Goal: Complete application form: Complete application form

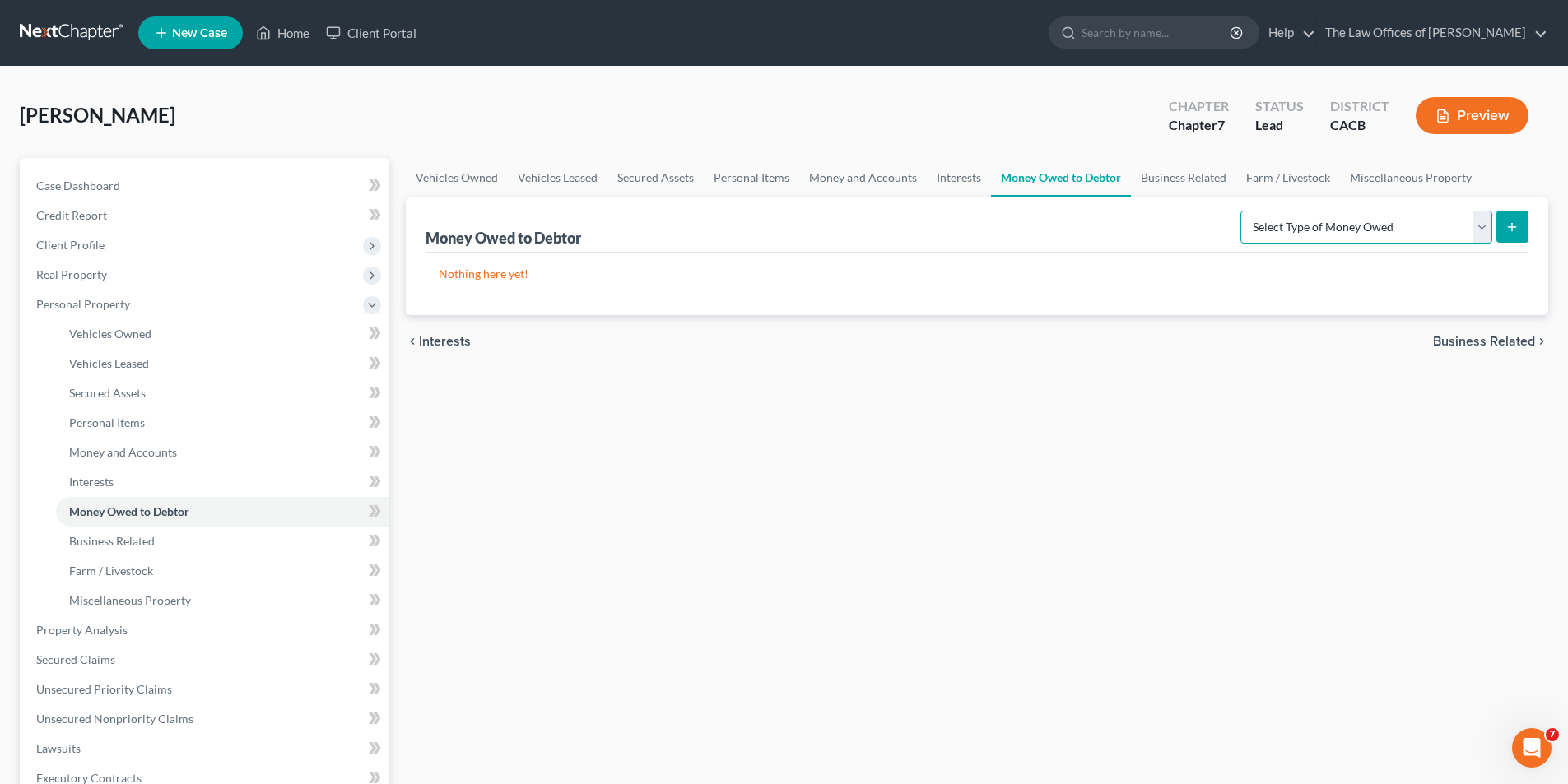
click at [1003, 237] on select "Select Type of Money Owed Accounts Receivable Alimony Child Support Claims Agai…" at bounding box center [1366, 227] width 252 height 33
select select "expected_tax_refund"
click at [1003, 211] on select "Select Type of Money Owed Accounts Receivable Alimony Child Support Claims Agai…" at bounding box center [1366, 227] width 252 height 33
click at [1003, 227] on line "submit" at bounding box center [1512, 227] width 7 height 0
select select "0"
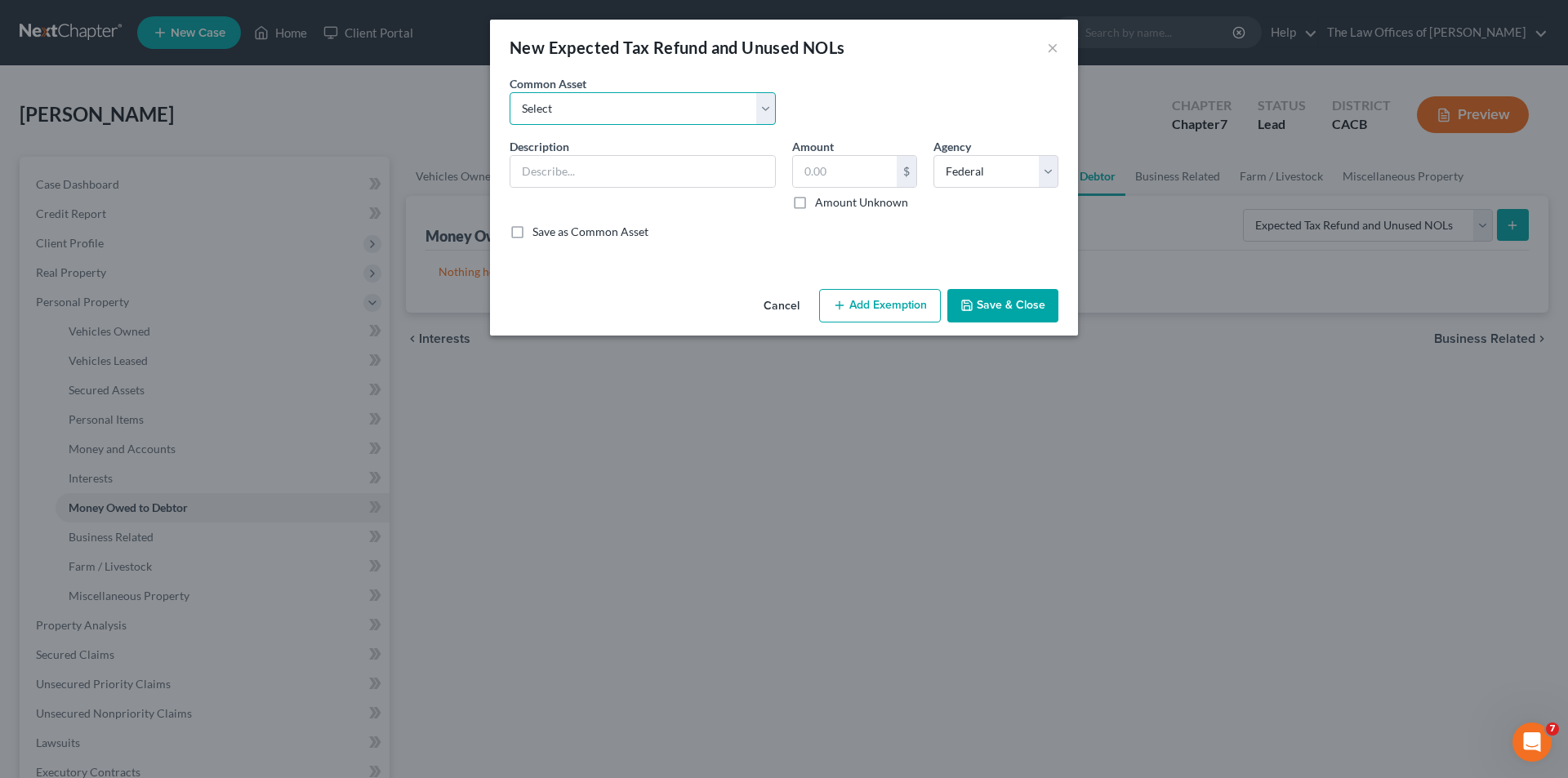
click at [644, 107] on select "Select Prorated estimated tax refund" at bounding box center [642, 109] width 266 height 33
click at [615, 182] on input "text" at bounding box center [642, 171] width 264 height 31
click at [616, 165] on input "text" at bounding box center [642, 171] width 264 height 31
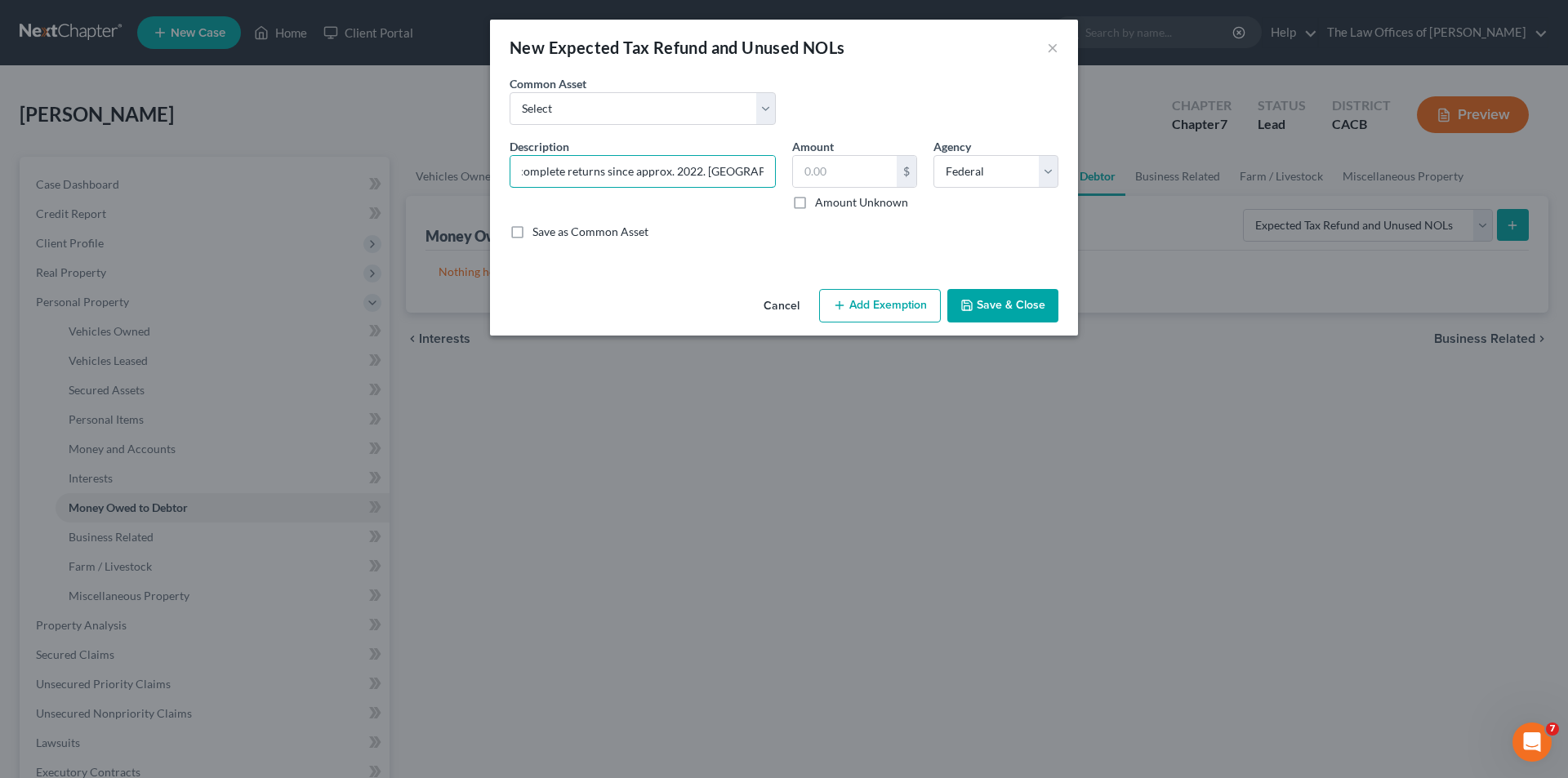
scroll to position [0, 812]
type input "Possible tax refunds for losses/employer retention credits following closure of…"
type input "0"
type input "20,000"
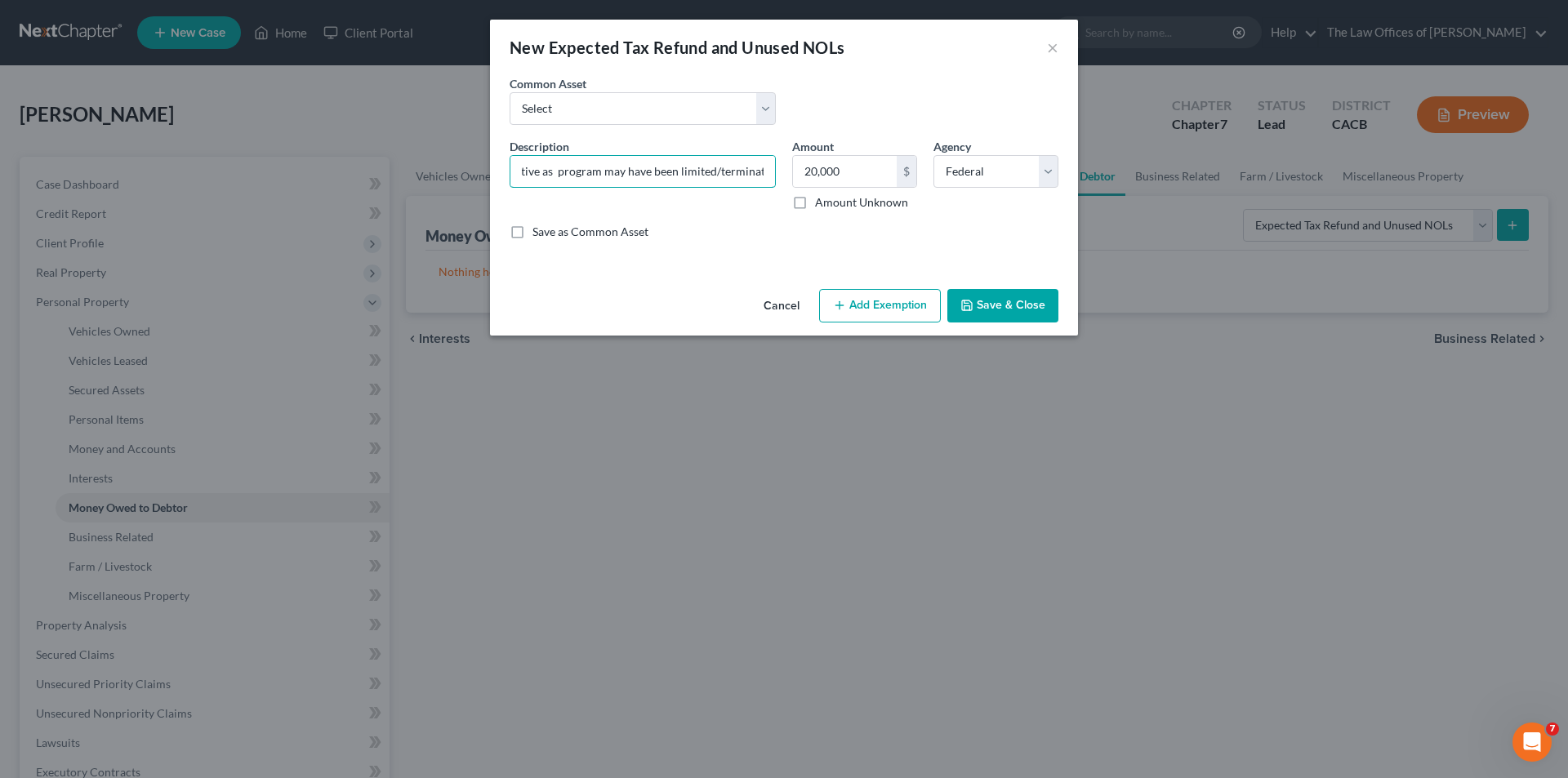
scroll to position [0, 1166]
type input "Possible tax refunds for losses/employer retention credits following closure of…"
click at [986, 308] on button "Save & Close" at bounding box center [1003, 306] width 111 height 35
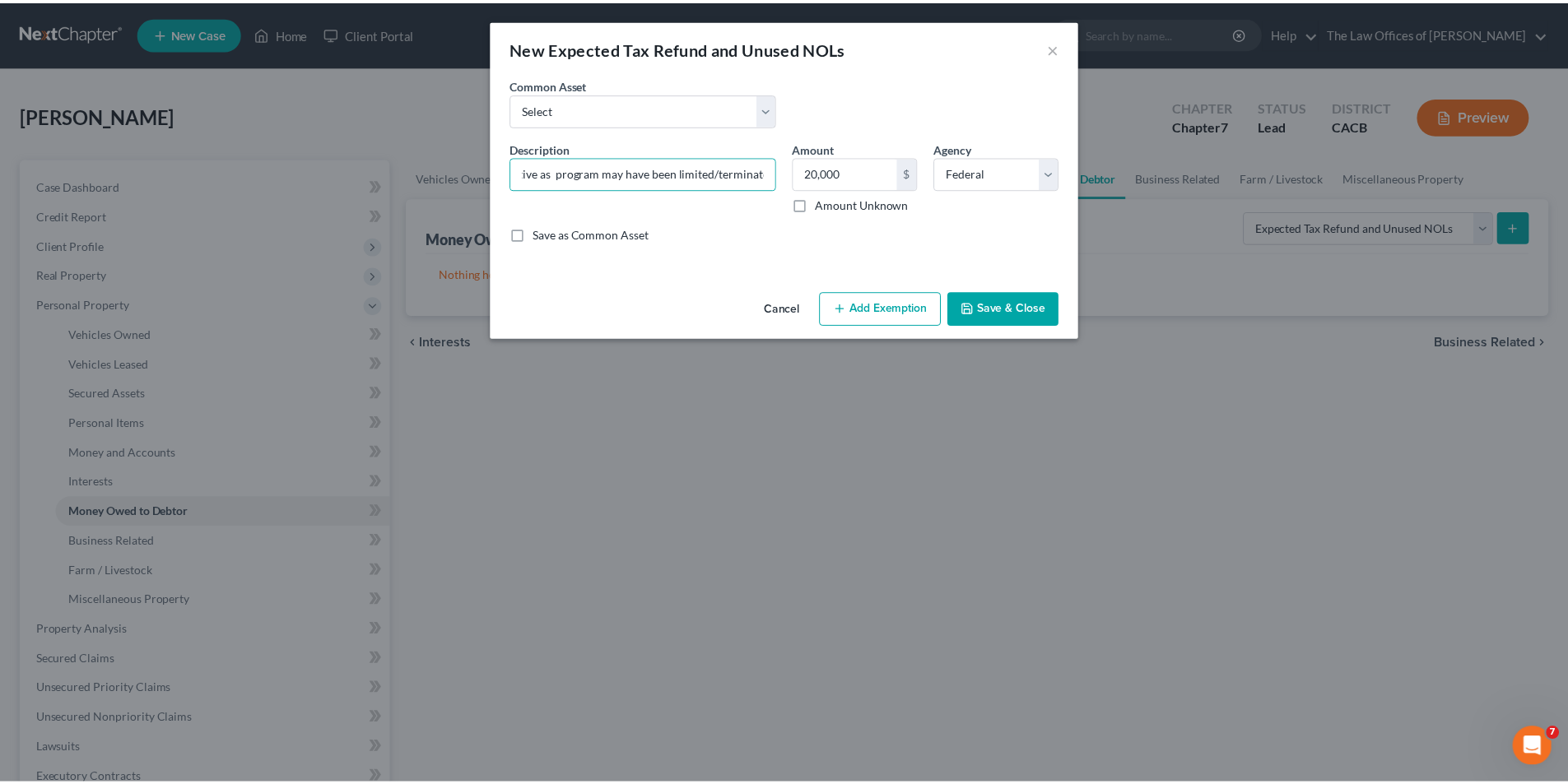
scroll to position [0, 0]
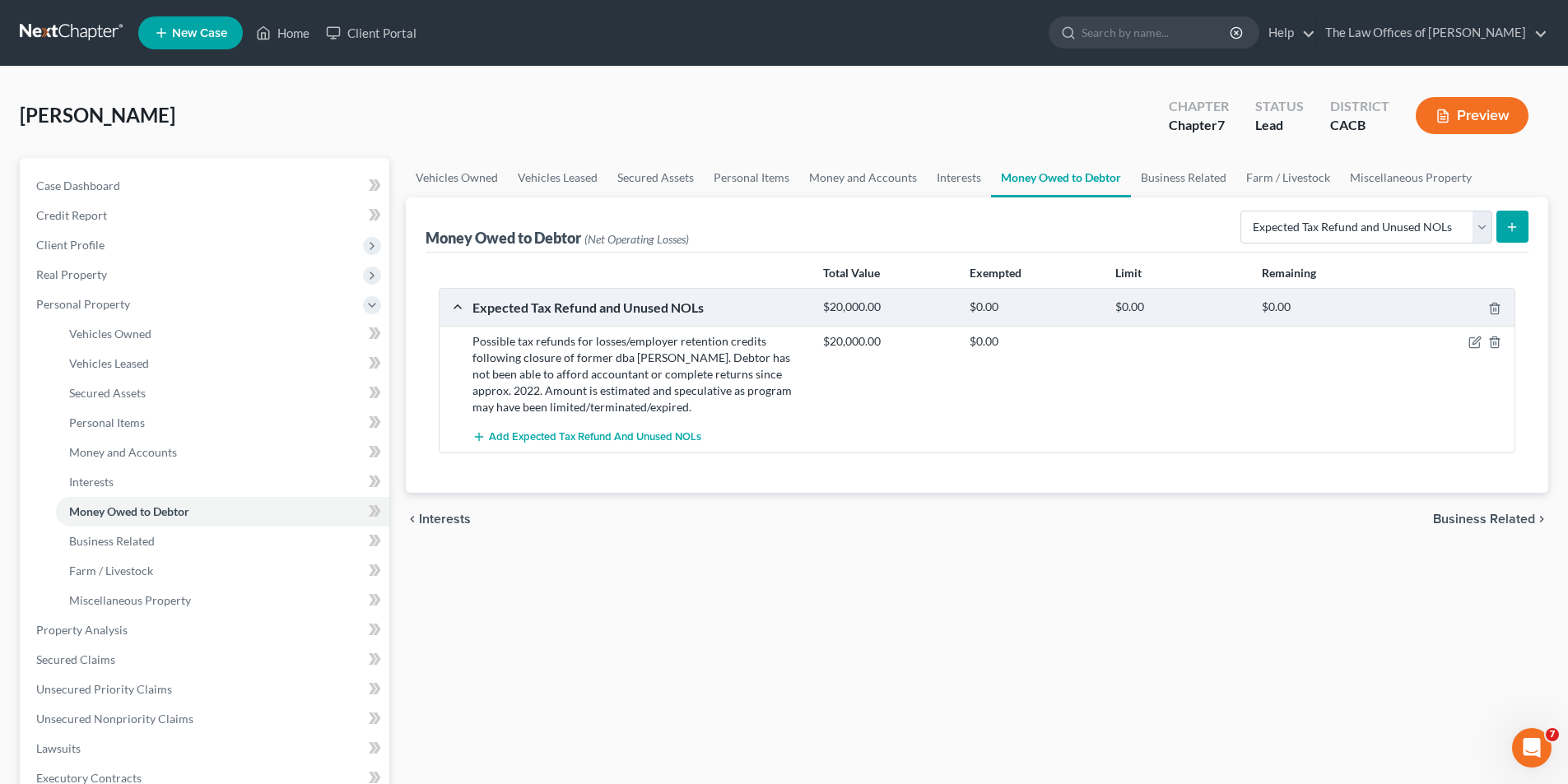
click at [1003, 518] on span "Business Related" at bounding box center [1485, 518] width 102 height 13
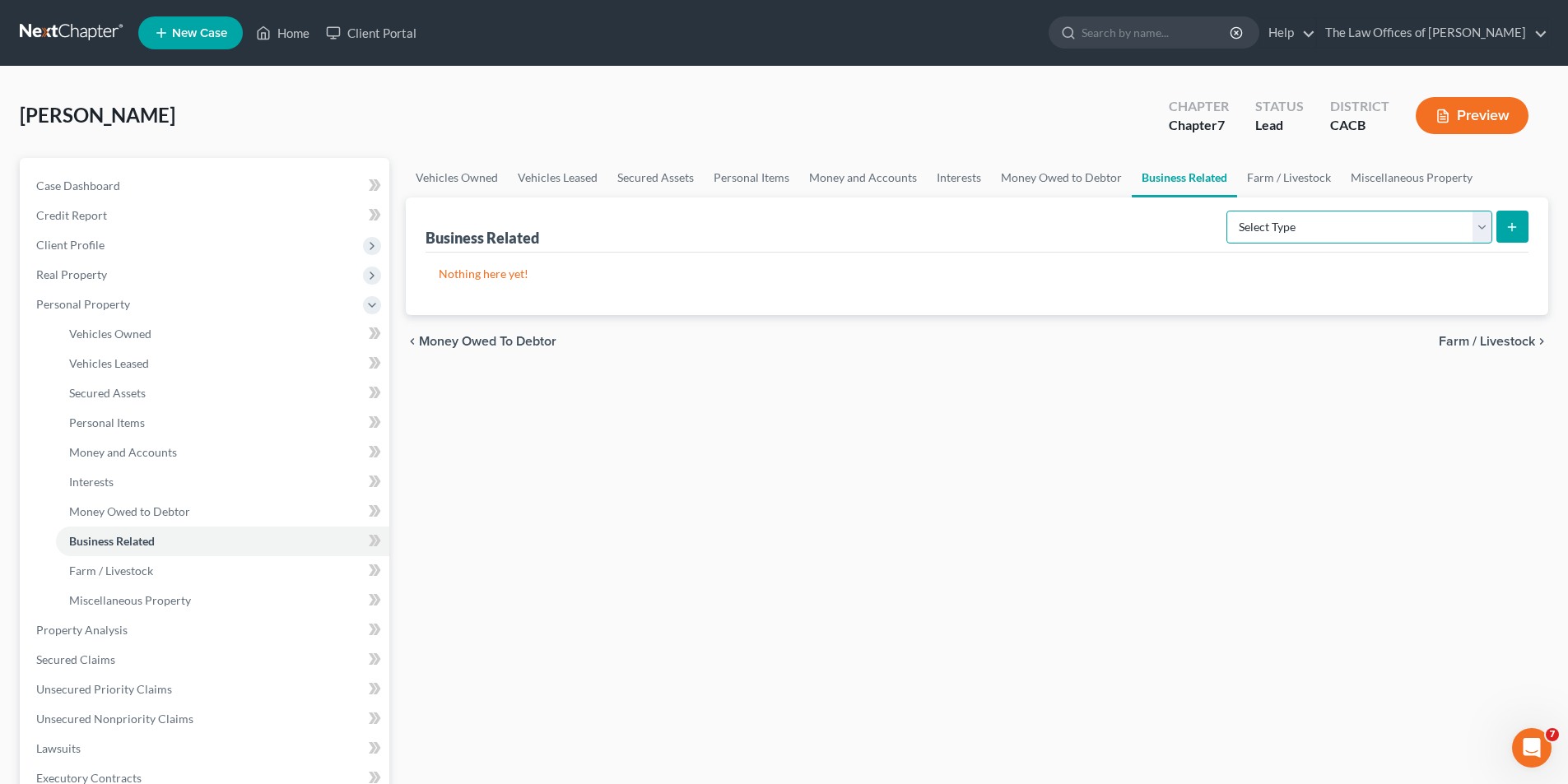
click at [1003, 226] on select "Select Type Customer Lists Franchises Inventory Licenses Machinery Office Equip…" at bounding box center [1359, 227] width 266 height 33
select select "other_business_related_property_not_listed"
click at [1003, 211] on select "Select Type Customer Lists Franchises Inventory Licenses Machinery Office Equip…" at bounding box center [1359, 227] width 266 height 33
click at [1003, 229] on icon "submit" at bounding box center [1511, 227] width 13 height 13
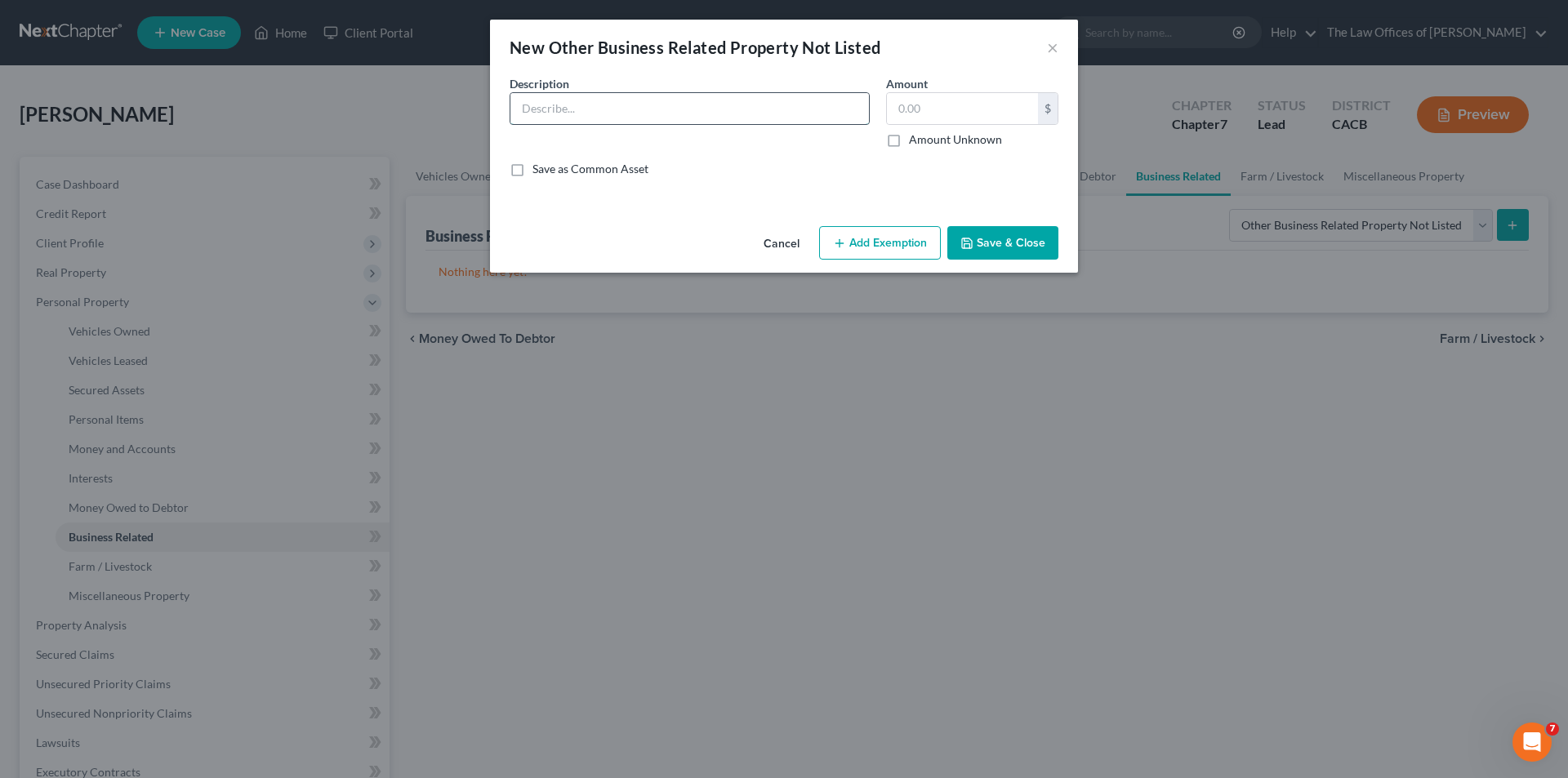
click at [708, 122] on input "text" at bounding box center [689, 109] width 359 height 31
type input "t"
type input "Misc. hand tools, hammer, screws, and used utinsels."
type input "600"
click at [903, 251] on button "Add Exemption" at bounding box center [880, 243] width 122 height 35
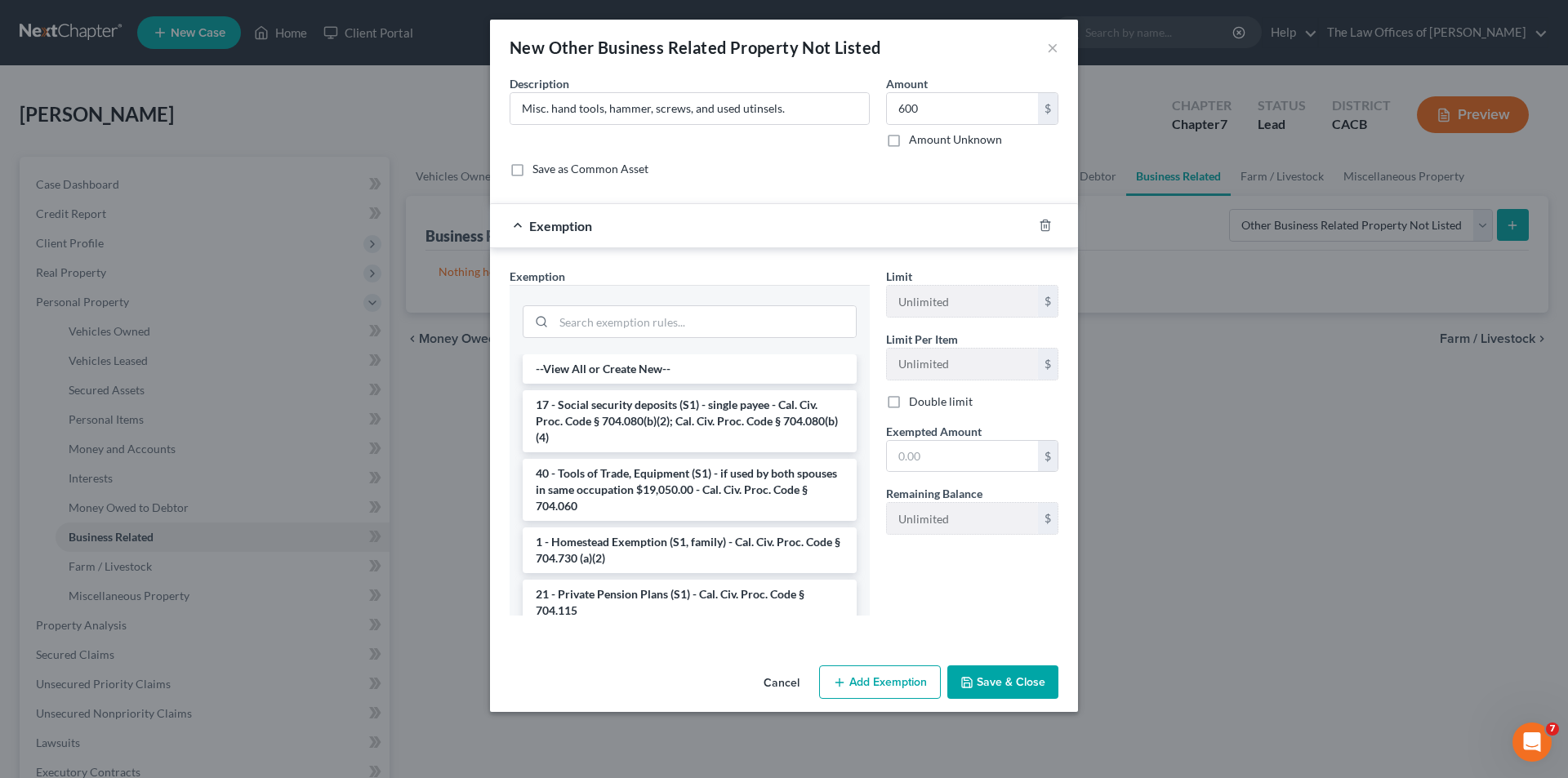
click at [670, 474] on li "40 - Tools of Trade, Equipment (S1) - if used by both spouses in same occupatio…" at bounding box center [689, 490] width 334 height 62
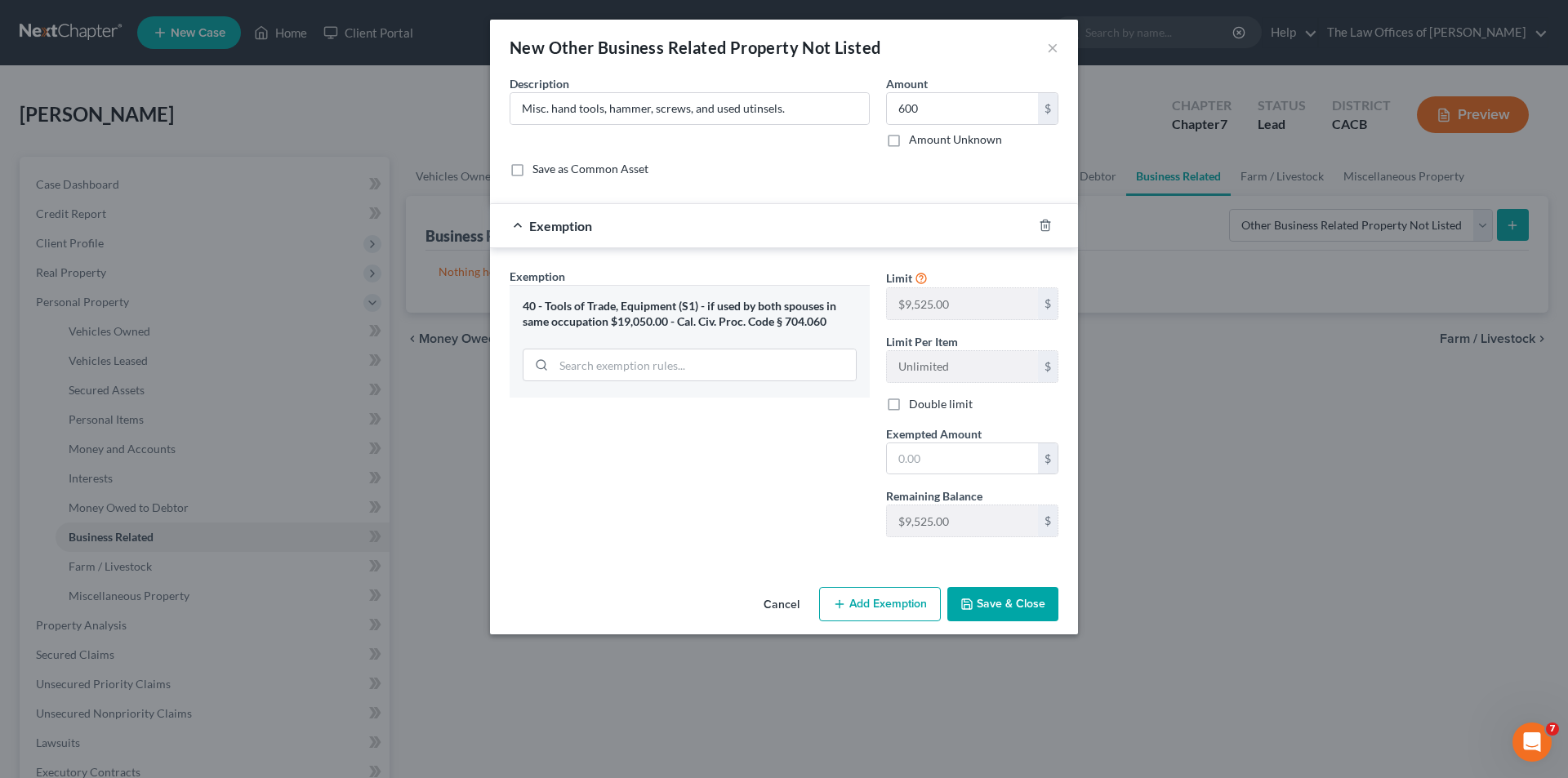
click at [979, 569] on button "Save & Close" at bounding box center [1003, 604] width 111 height 35
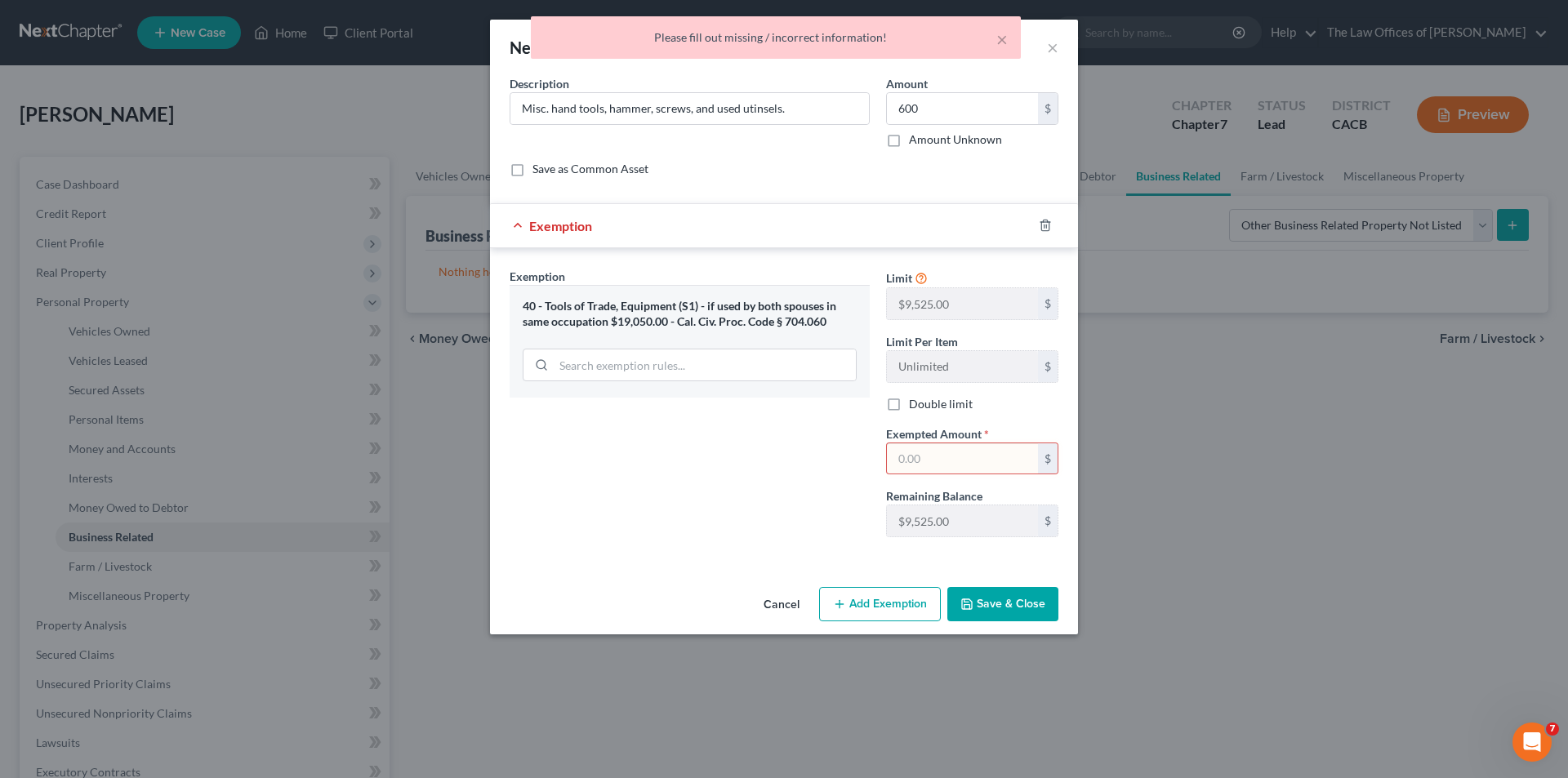
click at [917, 467] on input "text" at bounding box center [963, 458] width 151 height 31
type input "600"
click at [995, 569] on button "Save & Close" at bounding box center [1003, 604] width 111 height 35
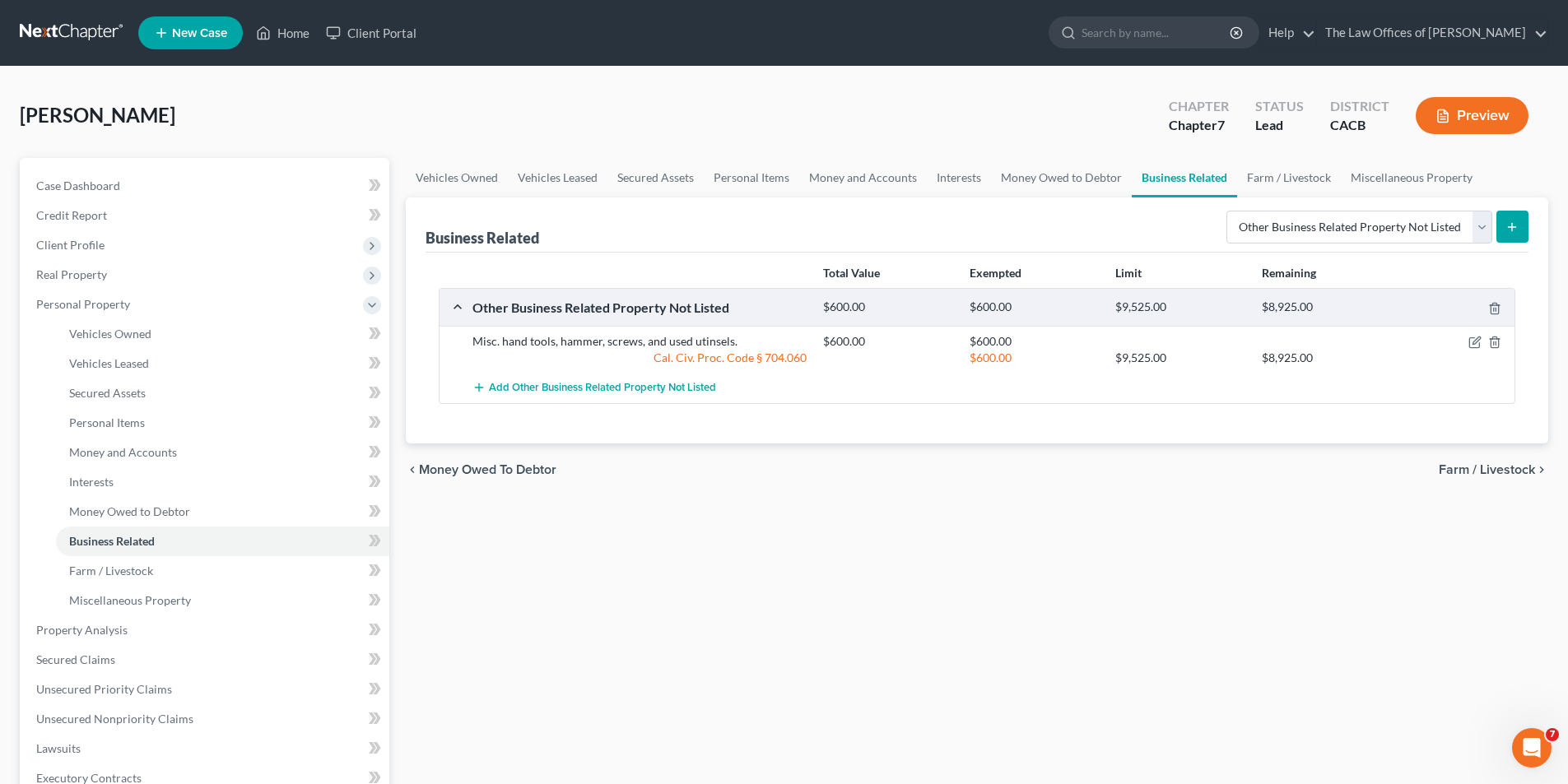
click at [1003, 470] on span "Farm / Livestock" at bounding box center [1486, 469] width 96 height 13
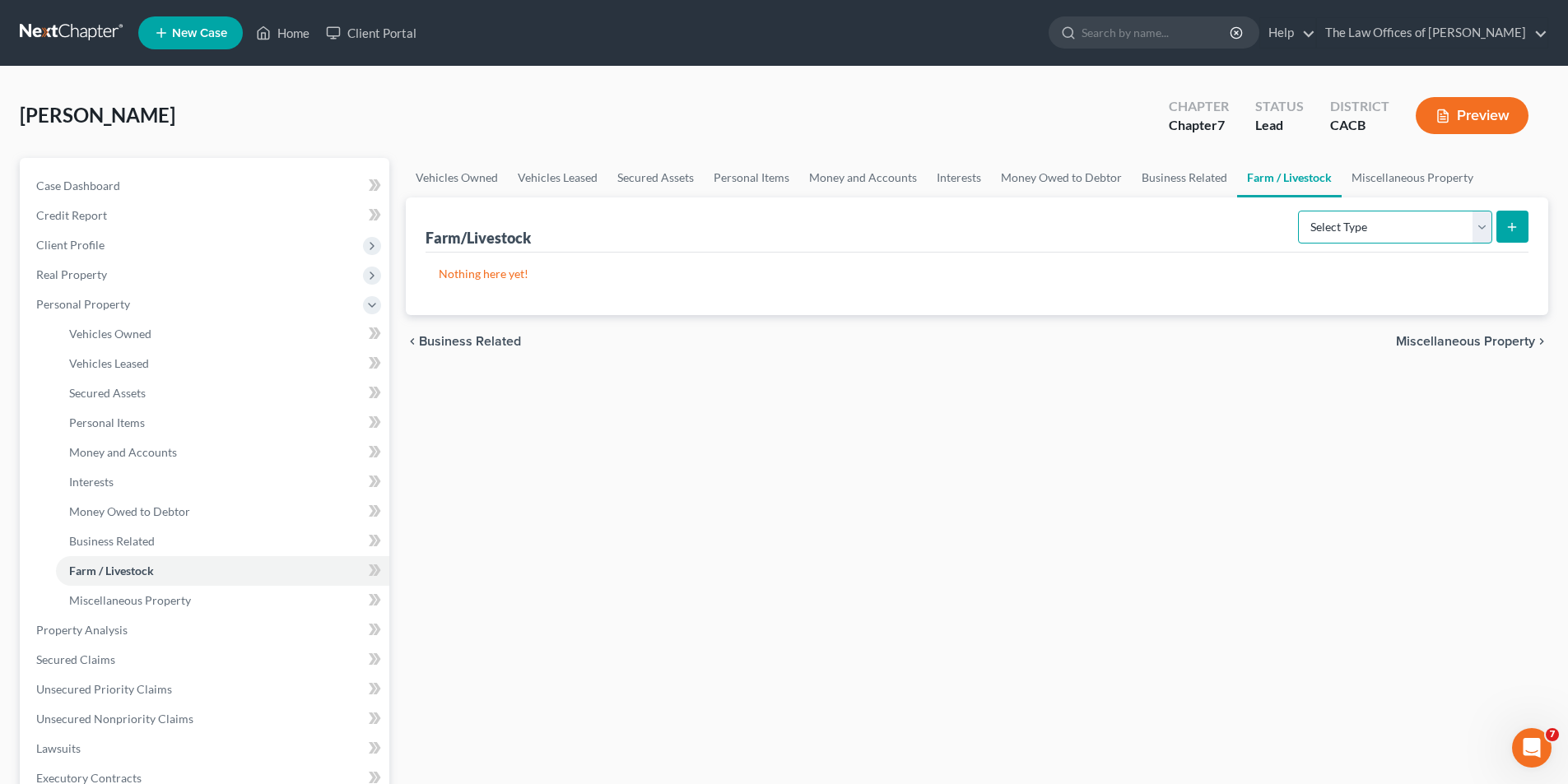
click at [1003, 220] on select "Select Type Animals & Livestock Crops: Growing or Harvested Farming Equipment F…" at bounding box center [1395, 227] width 194 height 33
click at [1003, 342] on span "Miscellaneous Property" at bounding box center [1465, 341] width 139 height 13
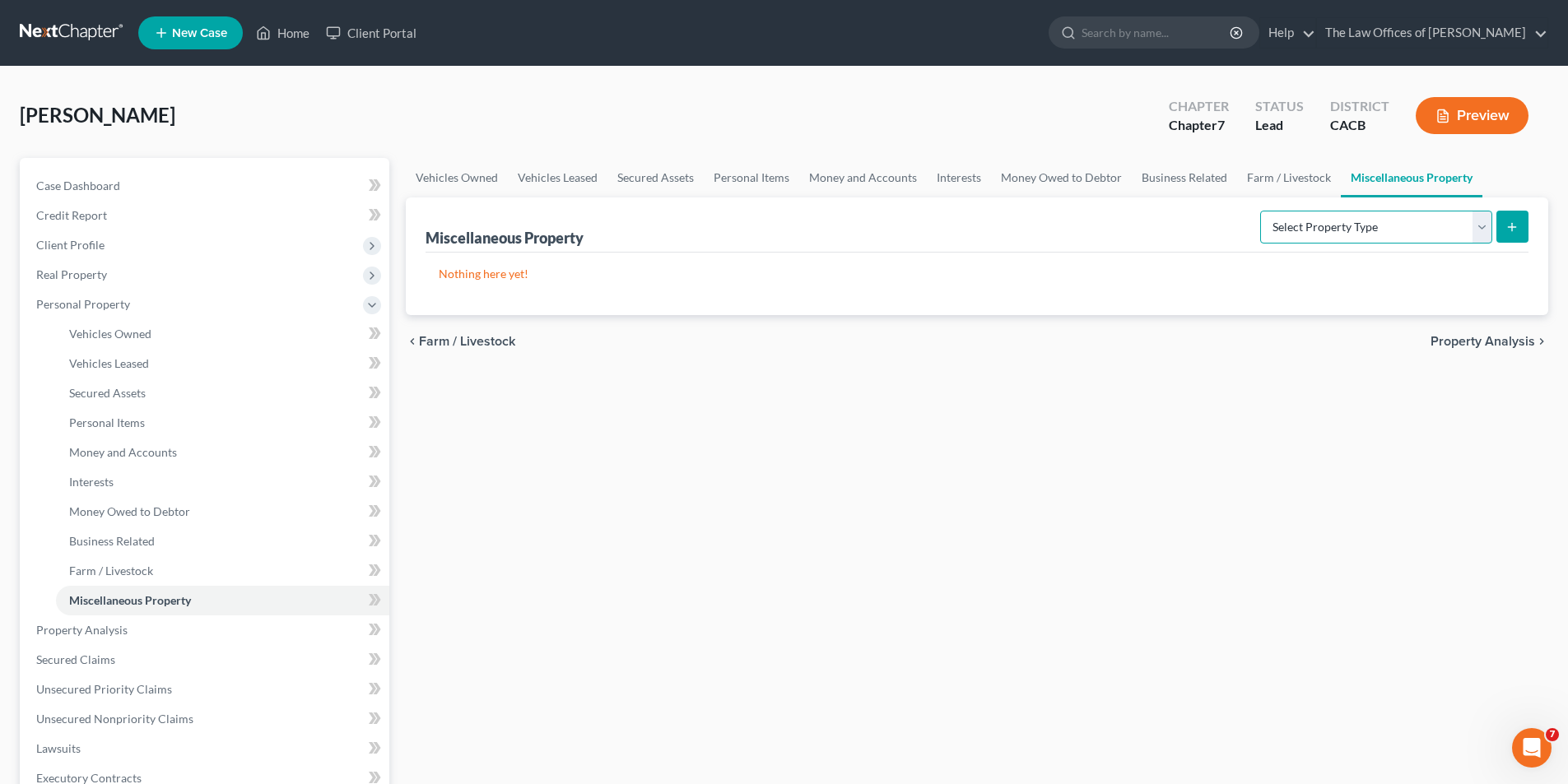
click at [1003, 230] on select "Select Property Type Assigned for Creditor Benefit [DATE] Holding for Another N…" at bounding box center [1376, 227] width 232 height 33
click at [1003, 342] on span "Property Analysis" at bounding box center [1483, 341] width 104 height 13
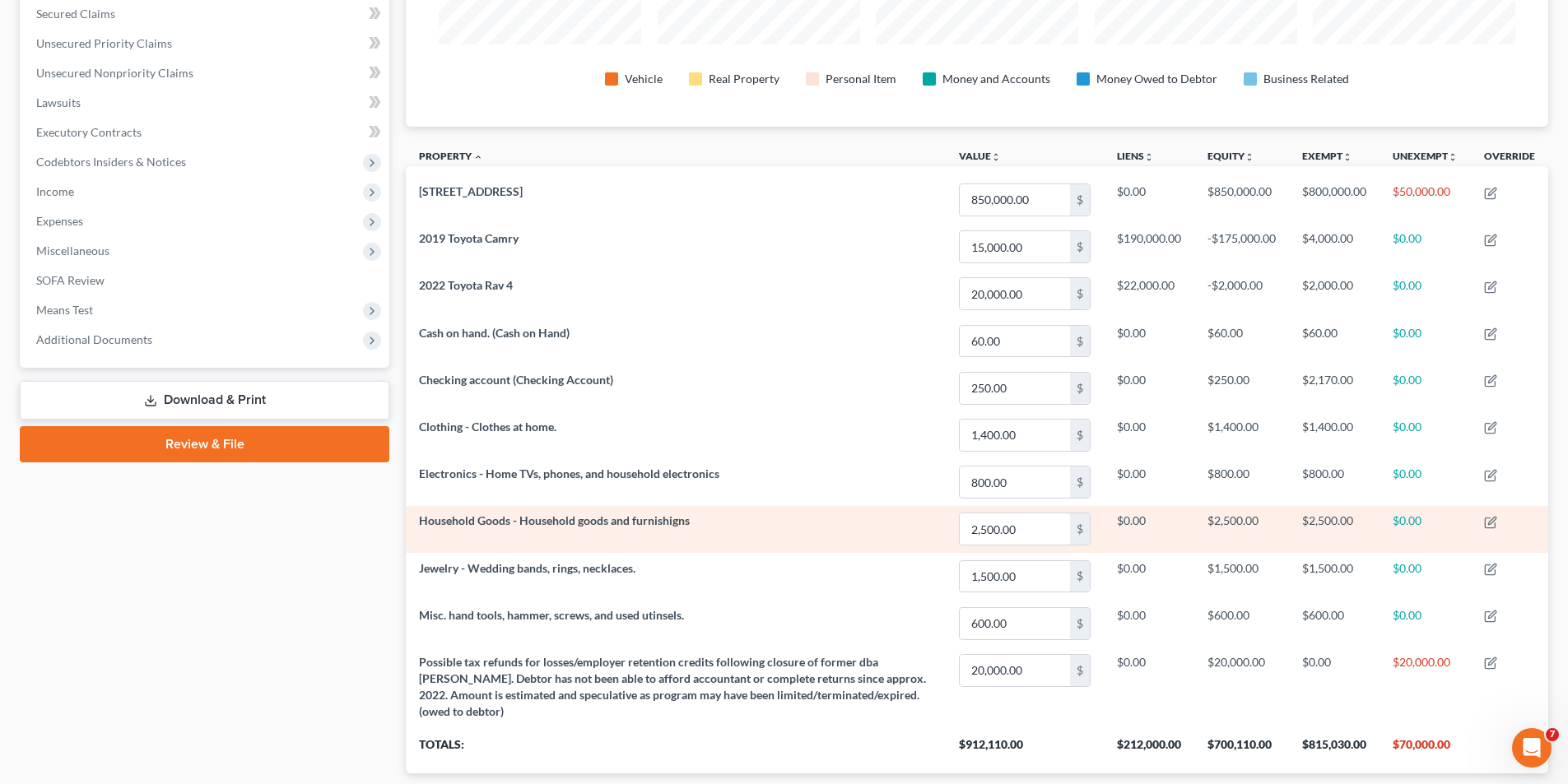
scroll to position [454, 0]
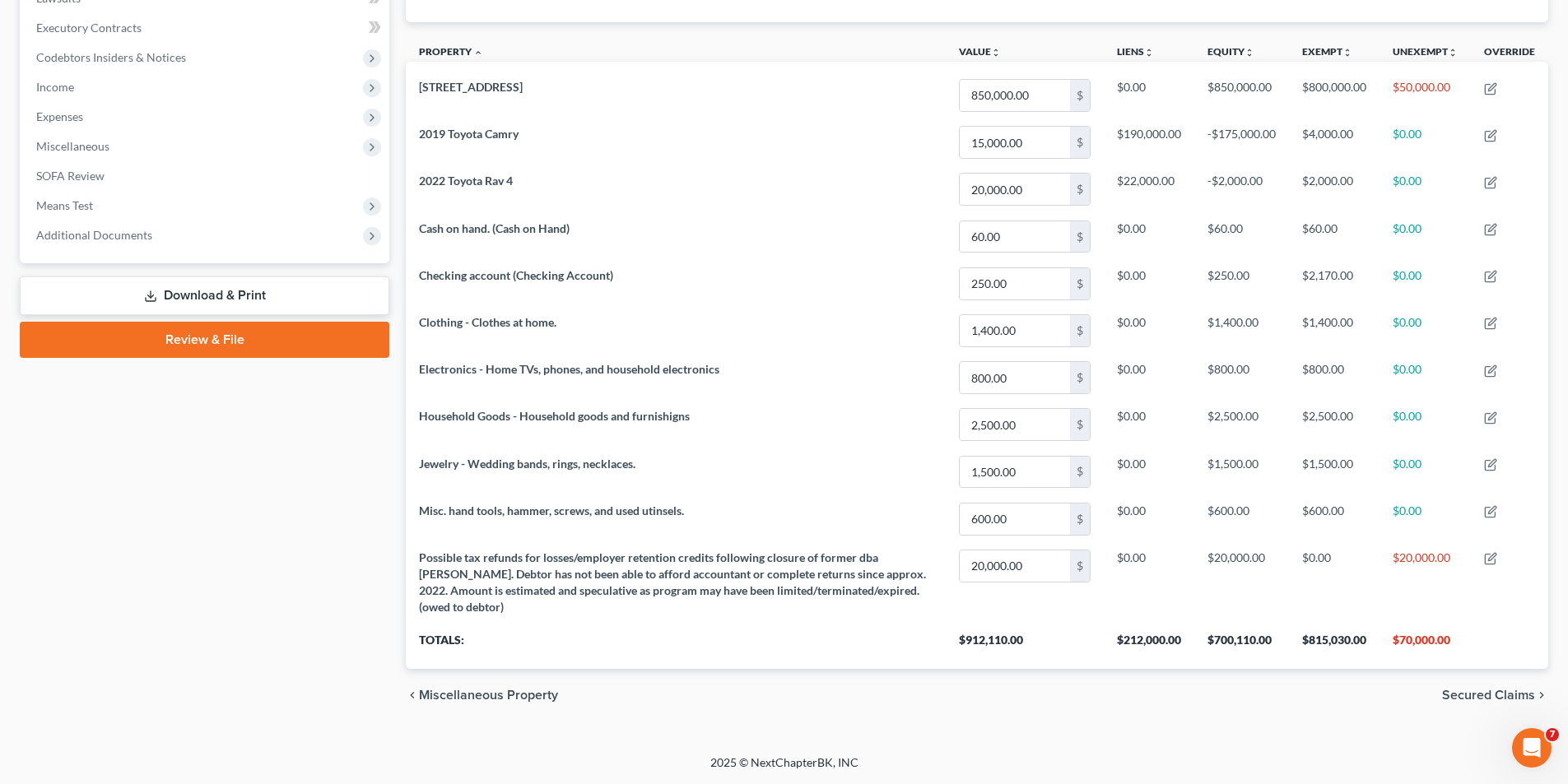
click at [937, 573] on div "Petition Navigation Case Dashboard Payments Invoices Payments Payments Credit R…" at bounding box center [784, 219] width 1529 height 1031
